Goal: Check status: Check status

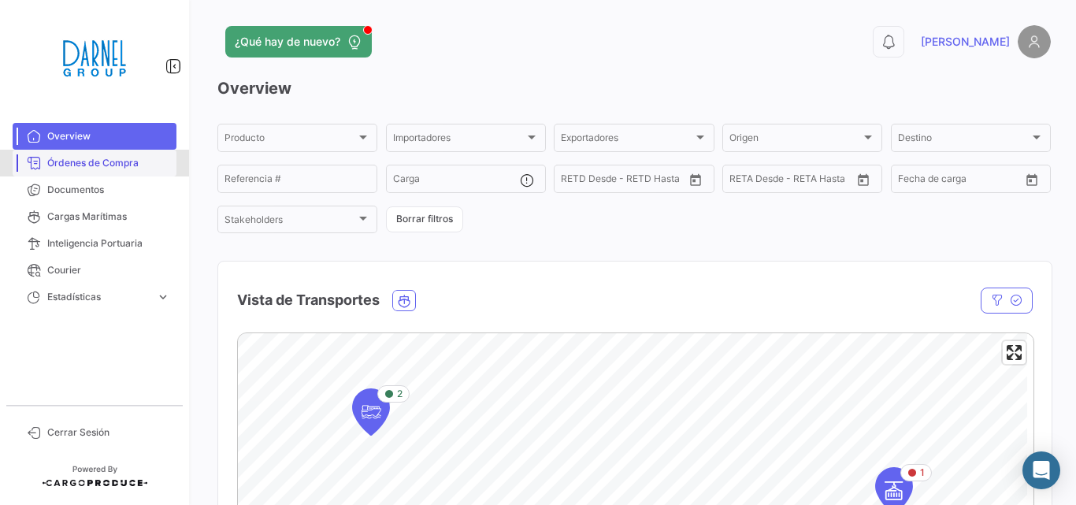
click at [101, 167] on span "Órdenes de Compra" at bounding box center [108, 163] width 123 height 14
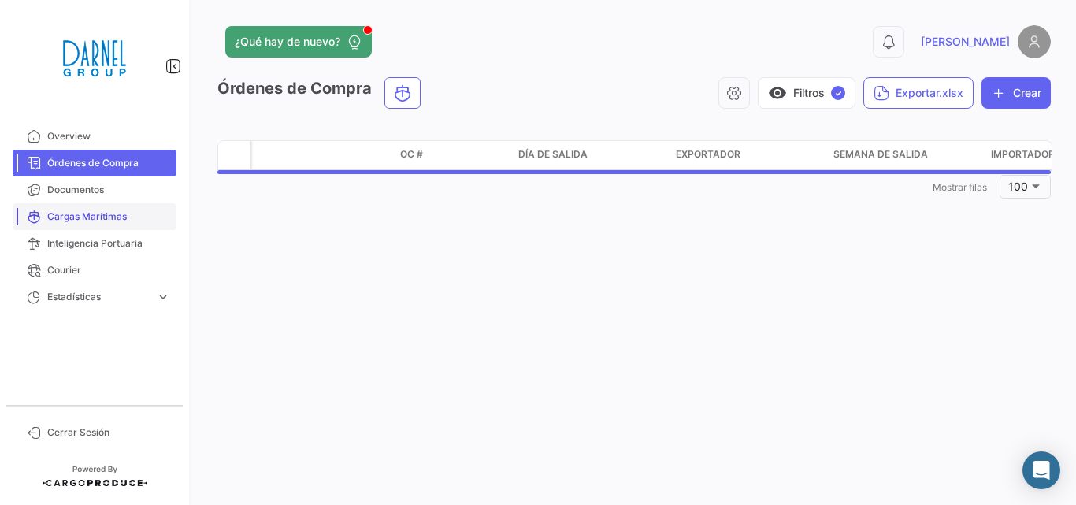
click at [98, 216] on span "Cargas Marítimas" at bounding box center [108, 216] width 123 height 14
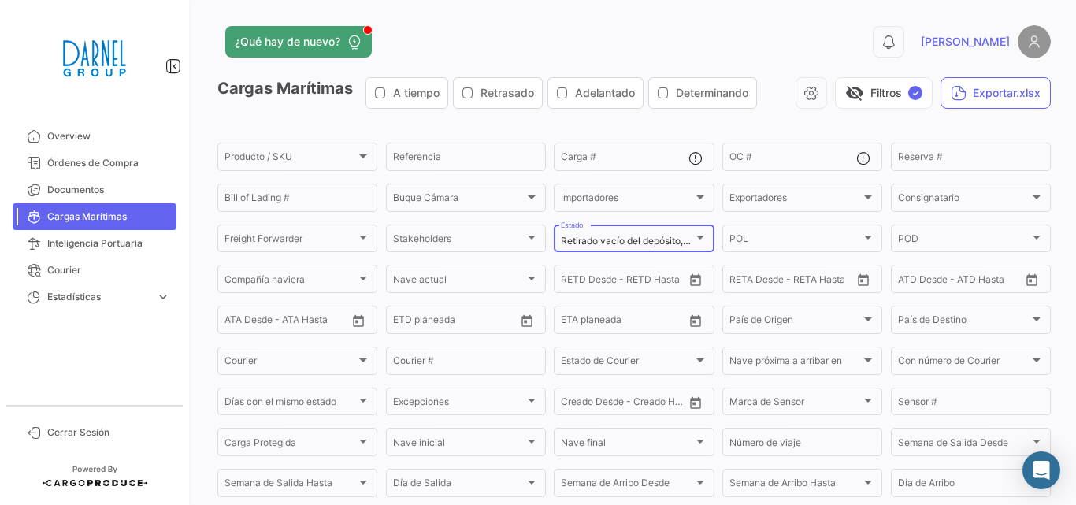
click at [670, 245] on span "Retirado vacío del depósito, Gate In Full, En [PERSON_NAME] a POT, En [PERSON_N…" at bounding box center [897, 241] width 673 height 12
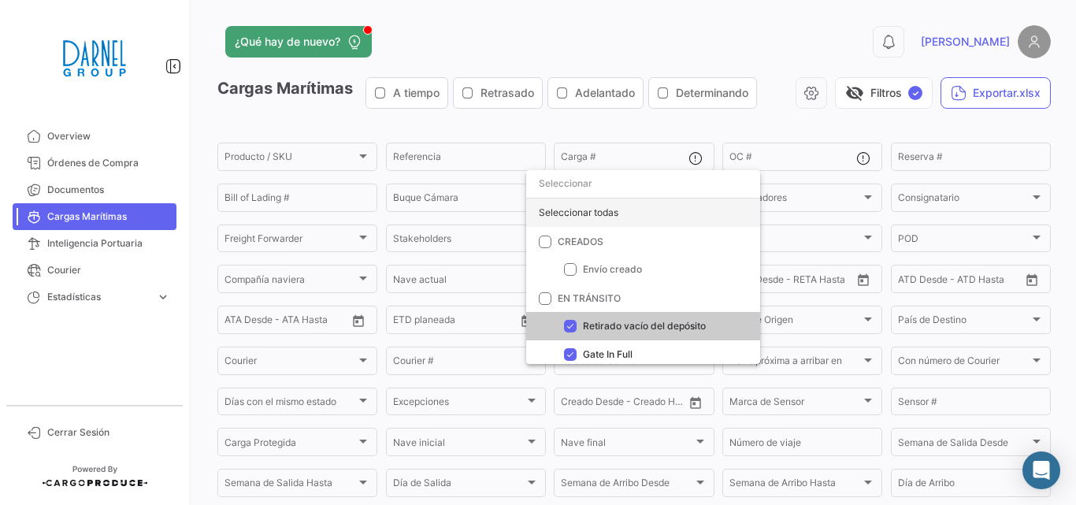
click at [608, 209] on div "Seleccionar todas" at bounding box center [643, 212] width 234 height 28
checkbox input "true"
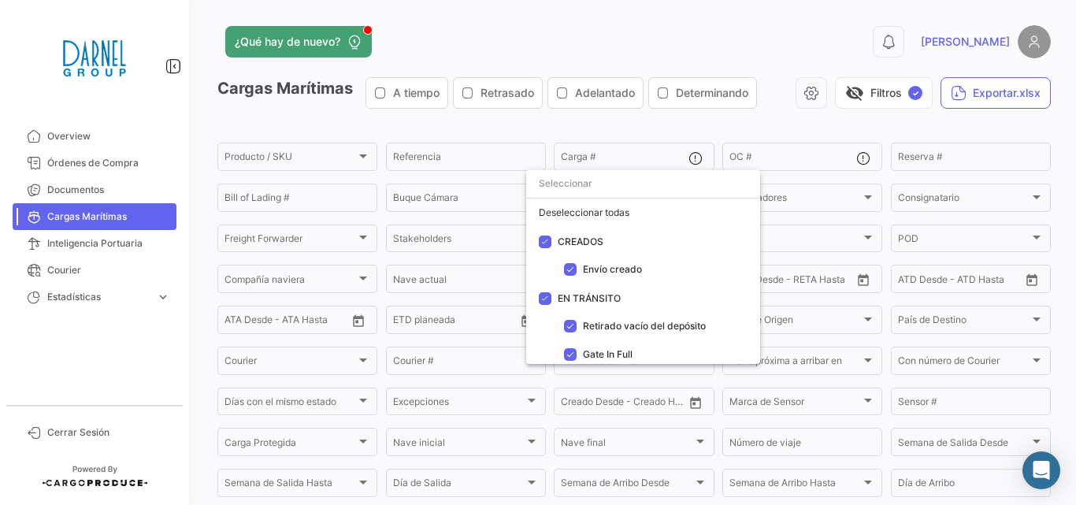
click at [852, 100] on div at bounding box center [538, 252] width 1076 height 505
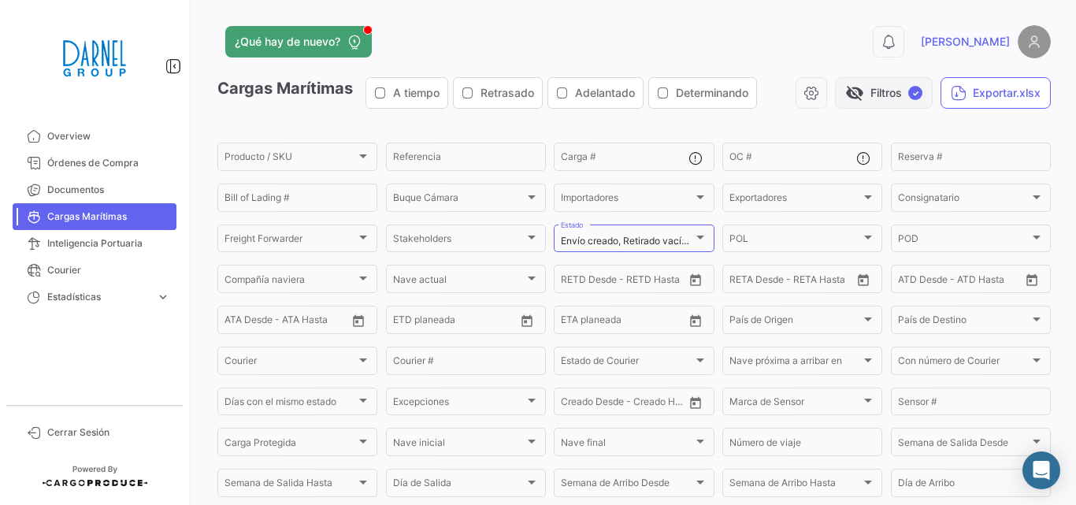
click at [852, 100] on span "visibility_off" at bounding box center [854, 92] width 19 height 19
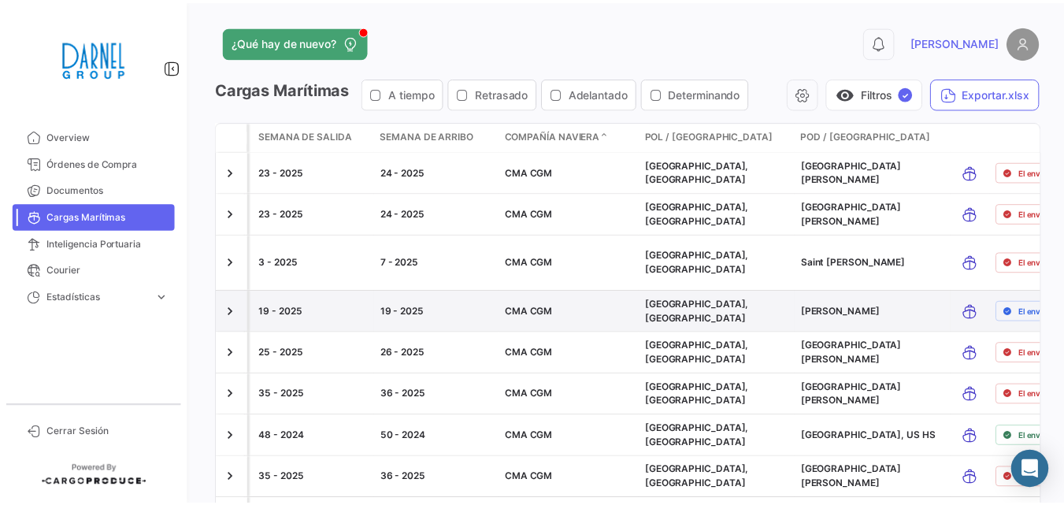
scroll to position [146, 0]
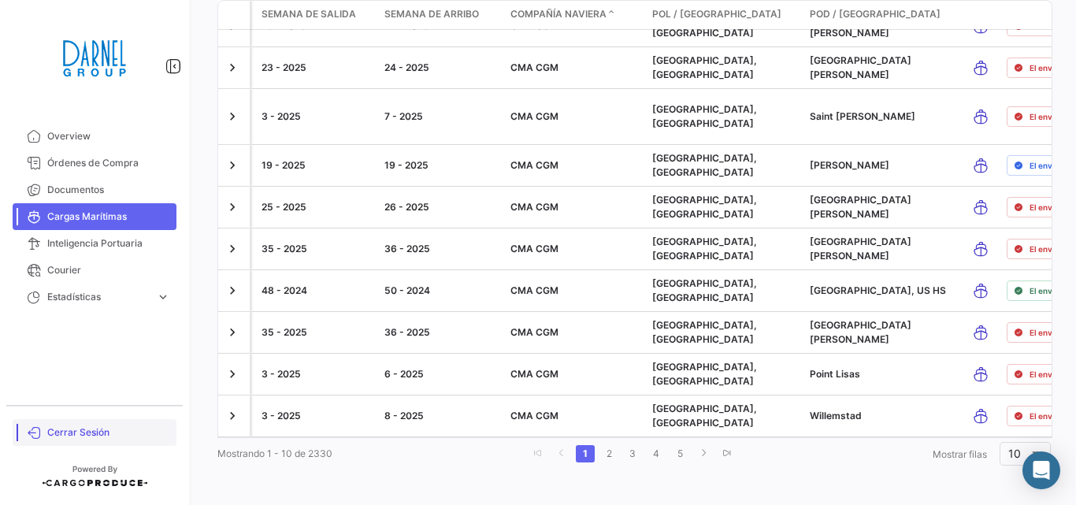
click at [83, 431] on span "Cerrar Sesión" at bounding box center [108, 432] width 123 height 14
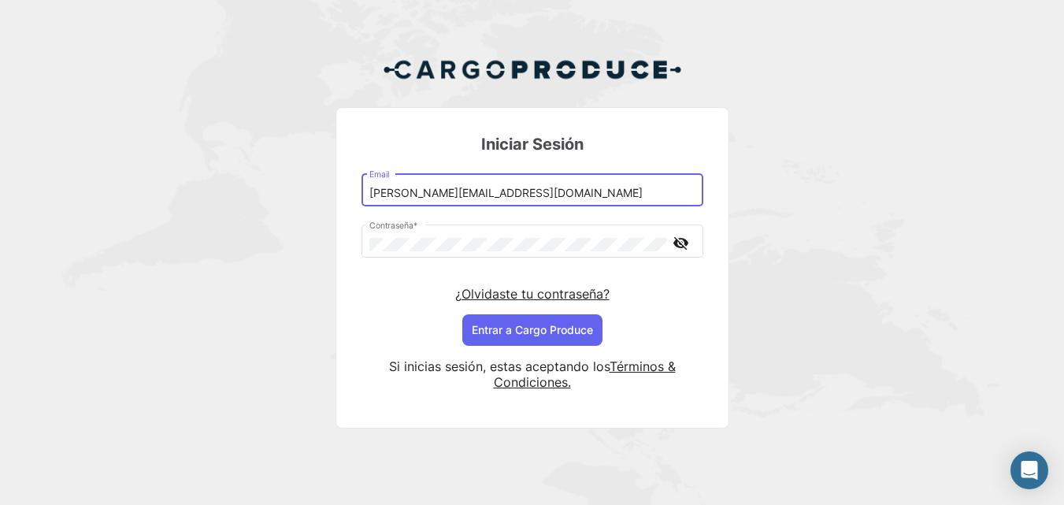
drag, startPoint x: 420, startPoint y: 190, endPoint x: 460, endPoint y: 196, distance: 40.7
click at [460, 196] on input "[PERSON_NAME][EMAIL_ADDRESS][DOMAIN_NAME]" at bounding box center [531, 193] width 325 height 13
type input "[PERSON_NAME][EMAIL_ADDRESS][DOMAIN_NAME]"
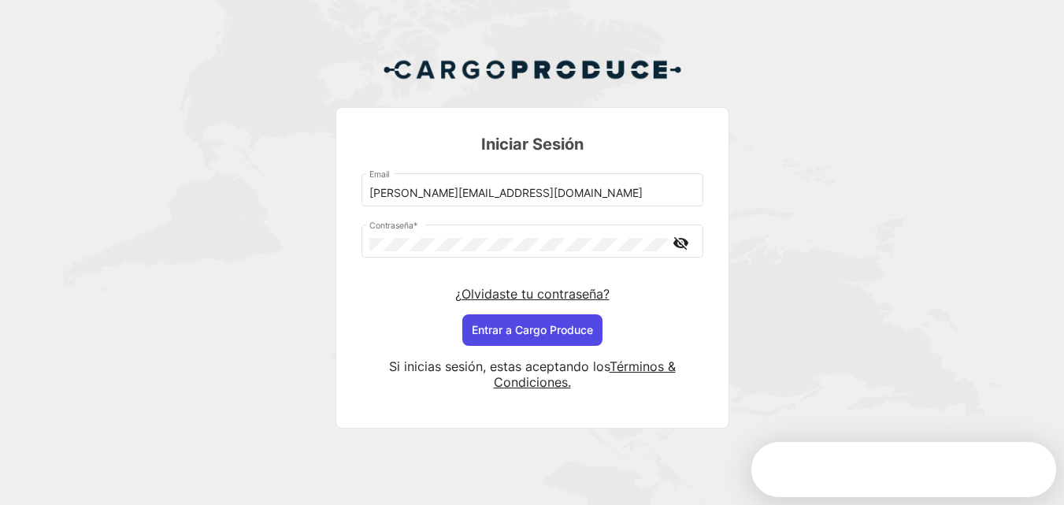
click at [518, 321] on button "Entrar a Cargo Produce" at bounding box center [532, 329] width 140 height 31
